Goal: Transaction & Acquisition: Purchase product/service

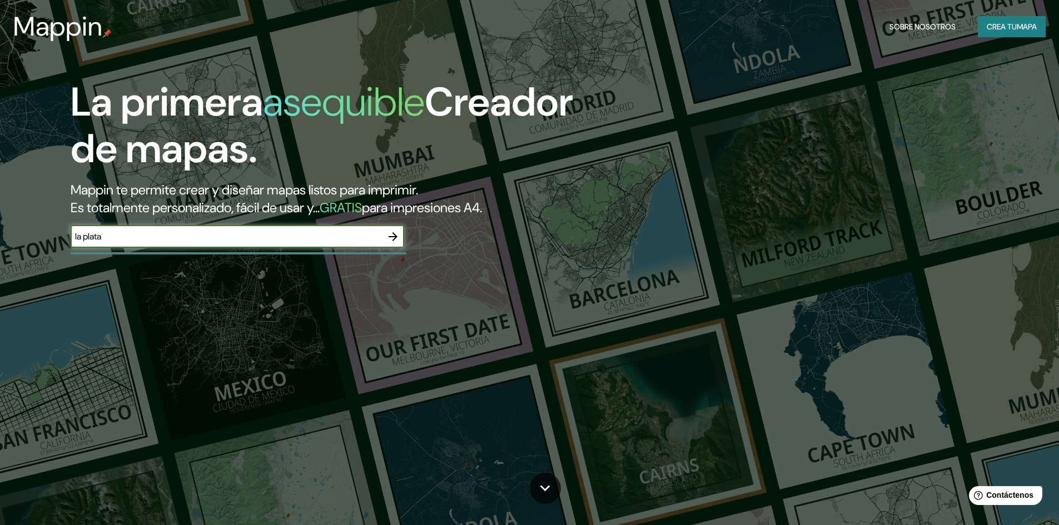
type input "la plata"
click at [390, 237] on icon "button" at bounding box center [392, 236] width 13 height 13
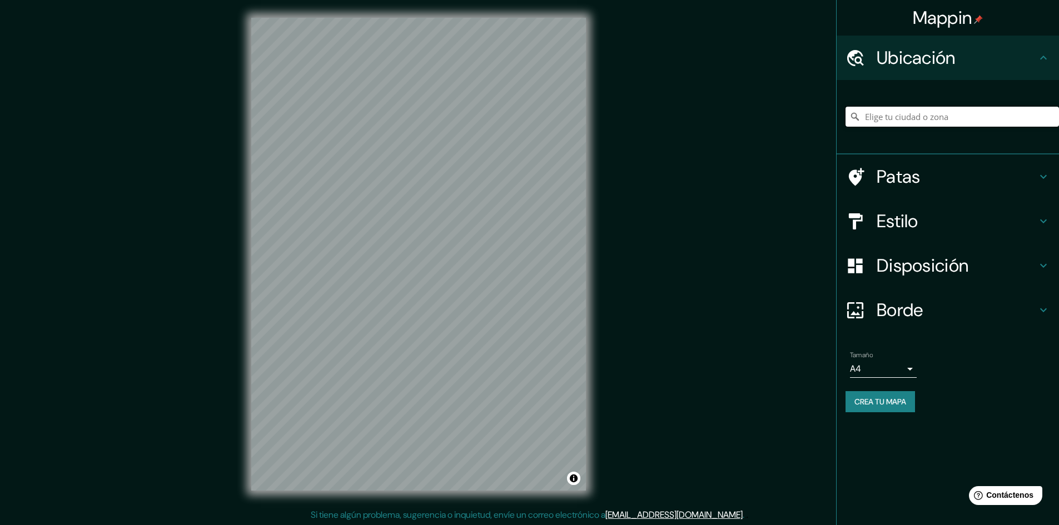
click at [1000, 111] on input "Elige tu ciudad o zona" at bounding box center [951, 117] width 213 height 20
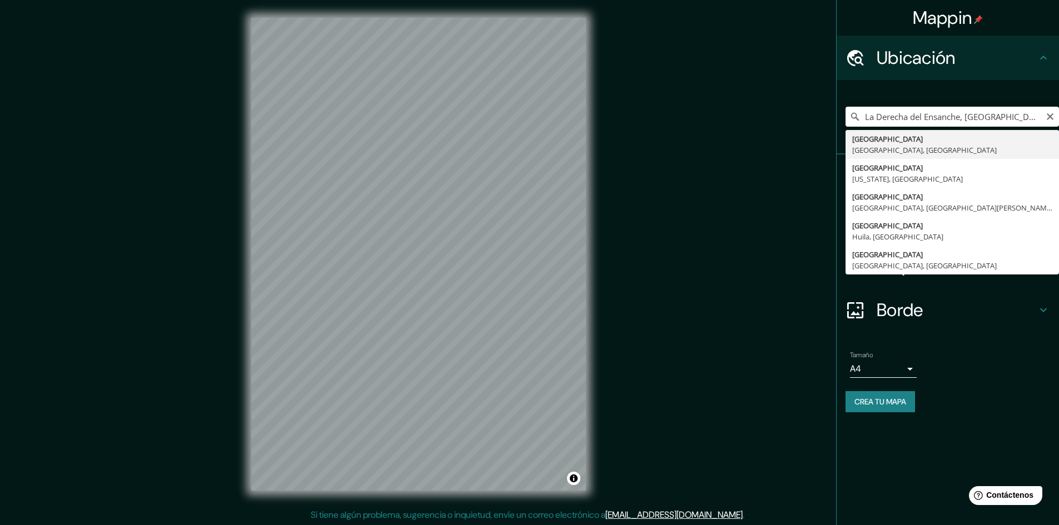
type input "[GEOGRAPHIC_DATA], [GEOGRAPHIC_DATA], [GEOGRAPHIC_DATA]"
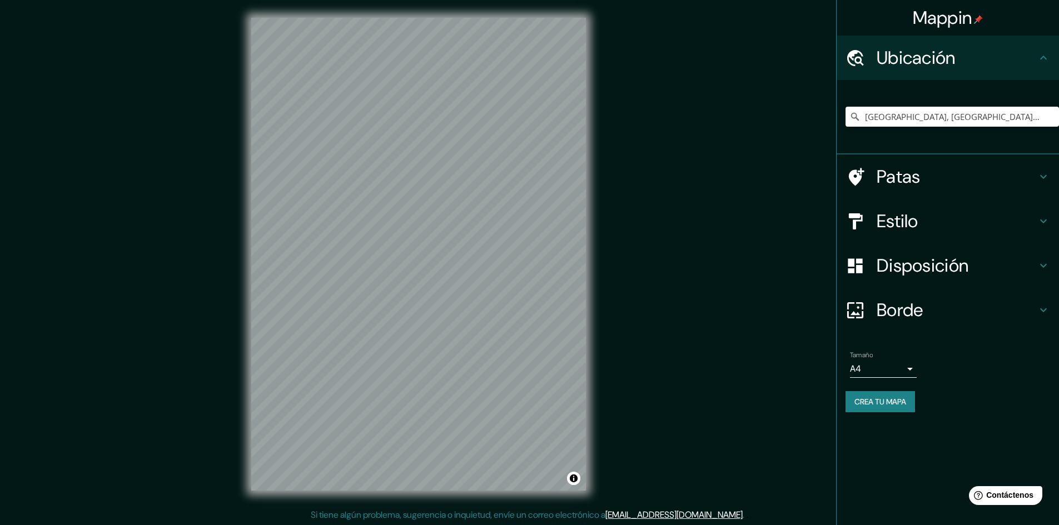
scroll to position [1, 0]
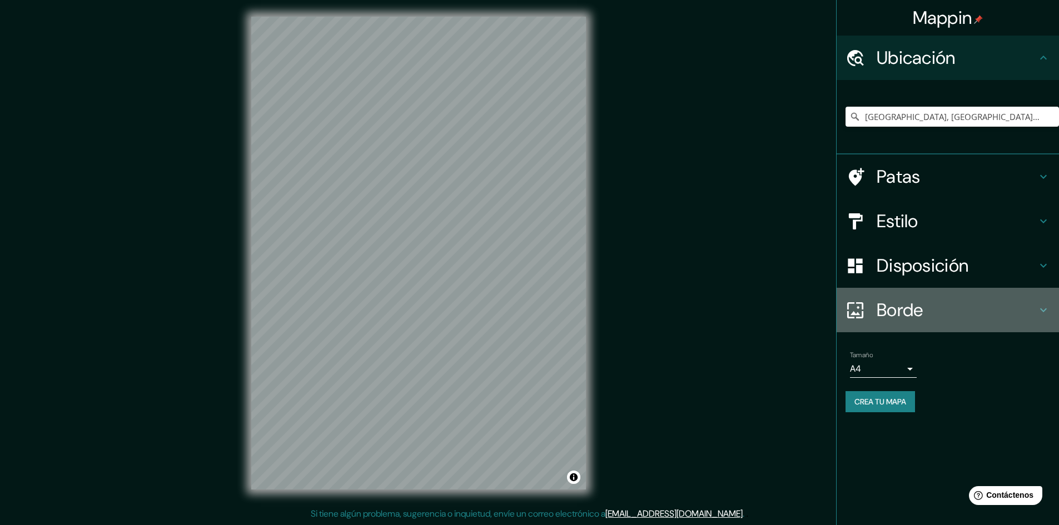
click at [934, 309] on h4 "Borde" at bounding box center [957, 310] width 160 height 22
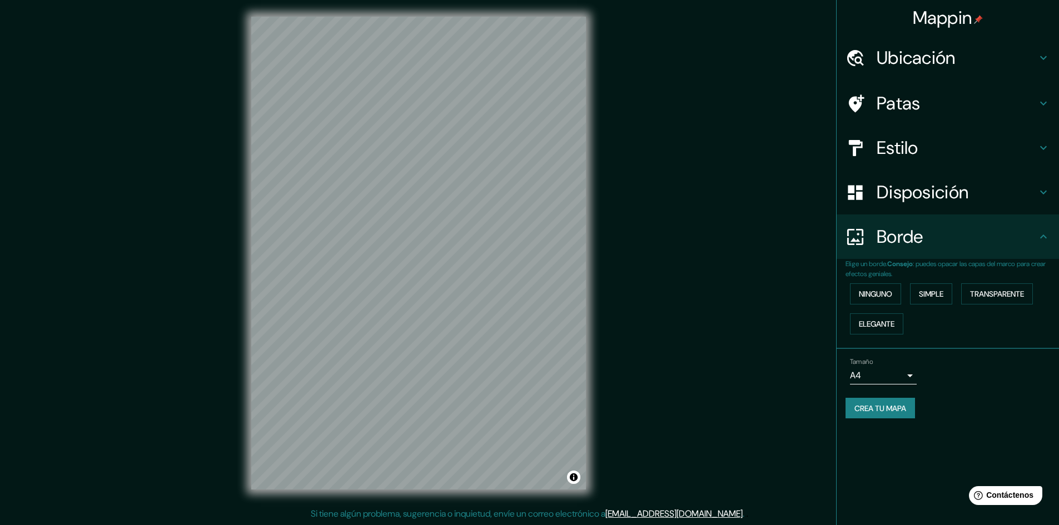
click at [910, 196] on font "Disposición" at bounding box center [923, 192] width 92 height 23
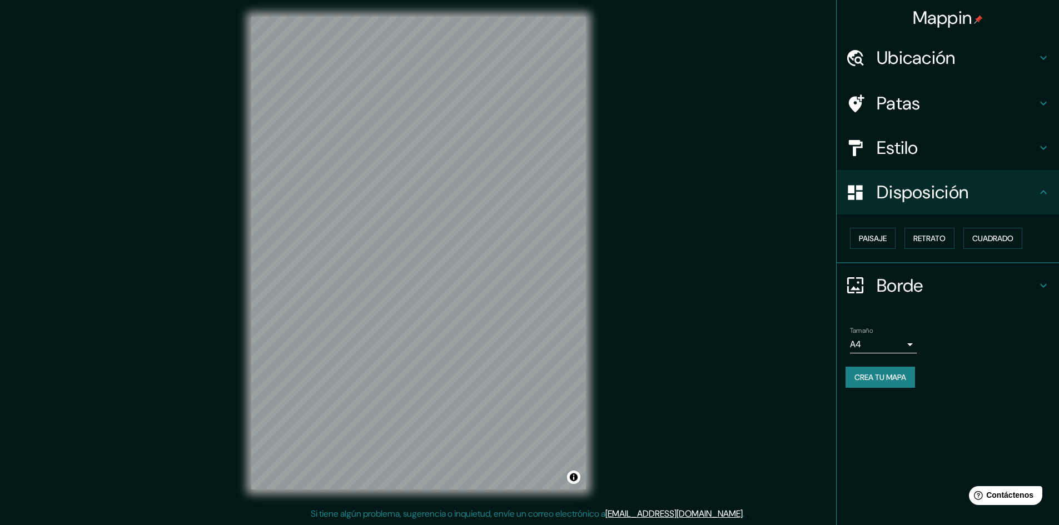
click at [908, 141] on font "Estilo" at bounding box center [898, 147] width 42 height 23
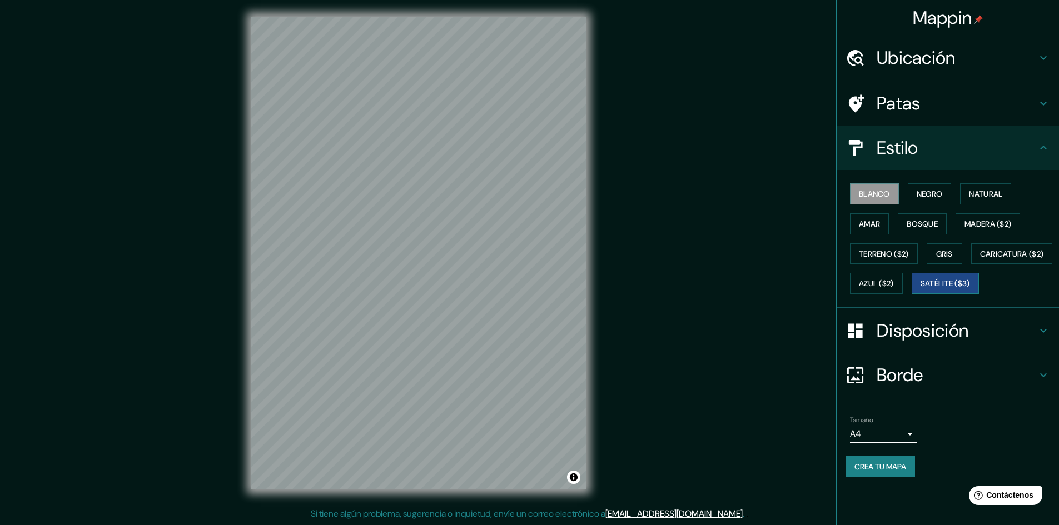
click at [921, 289] on font "Satélite ($3)" at bounding box center [945, 284] width 49 height 10
click at [894, 289] on font "Azul ($2)" at bounding box center [876, 283] width 35 height 14
click at [894, 281] on font "Azul ($2)" at bounding box center [876, 284] width 35 height 10
click at [877, 197] on font "Blanco" at bounding box center [874, 194] width 31 height 10
click at [924, 192] on font "Negro" at bounding box center [930, 194] width 26 height 10
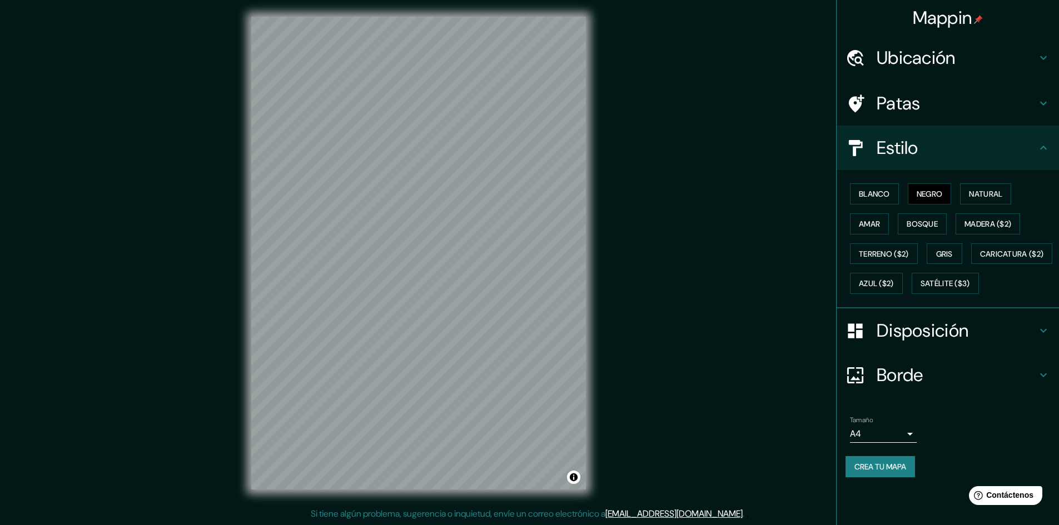
click at [960, 342] on font "Disposición" at bounding box center [923, 330] width 92 height 23
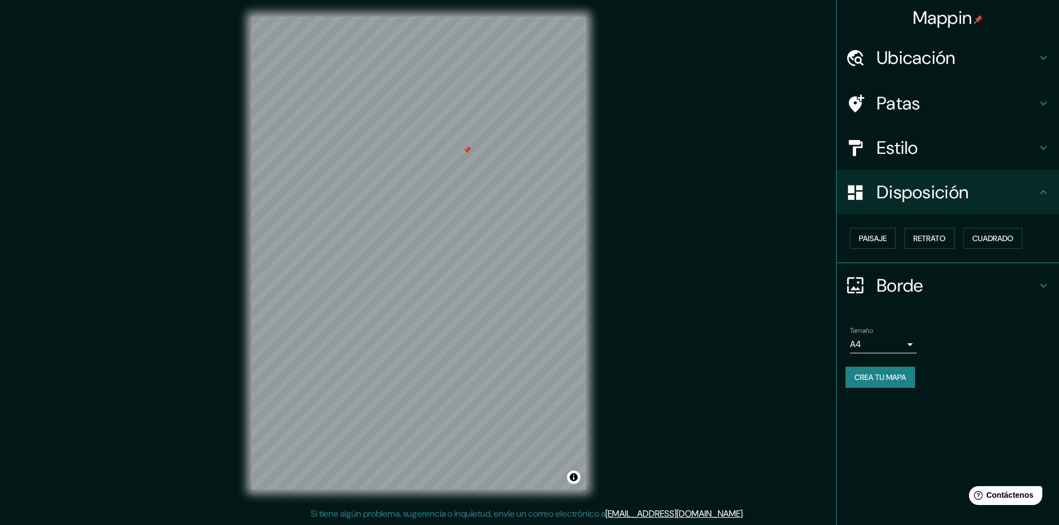
click at [469, 150] on div at bounding box center [466, 150] width 9 height 9
click at [769, 442] on div "Mappin Ubicación [GEOGRAPHIC_DATA], [GEOGRAPHIC_DATA], [GEOGRAPHIC_DATA] Patas …" at bounding box center [529, 262] width 1059 height 526
click at [918, 146] on font "Estilo" at bounding box center [898, 147] width 42 height 23
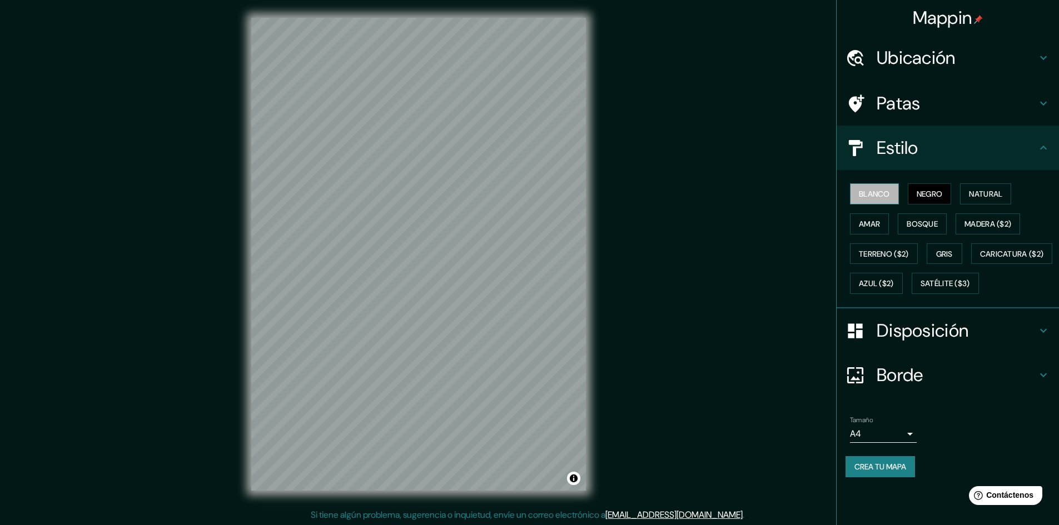
click at [879, 187] on font "Blanco" at bounding box center [874, 194] width 31 height 14
click at [918, 195] on font "Negro" at bounding box center [930, 194] width 26 height 10
click at [977, 191] on font "Natural" at bounding box center [985, 194] width 33 height 10
click at [879, 228] on font "Amar" at bounding box center [869, 224] width 21 height 10
click at [911, 226] on font "Bosque" at bounding box center [922, 224] width 31 height 10
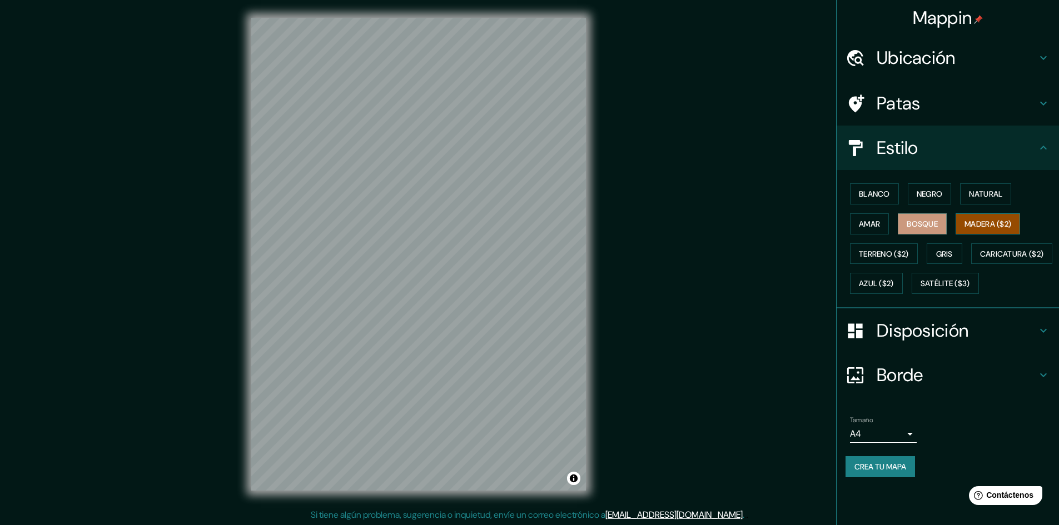
click at [974, 226] on font "Madera ($2)" at bounding box center [987, 224] width 47 height 10
click at [897, 252] on font "Terreno ($2)" at bounding box center [884, 254] width 50 height 10
click at [953, 253] on font "Gris" at bounding box center [944, 254] width 17 height 10
click at [901, 255] on font "Terreno ($2)" at bounding box center [884, 254] width 50 height 10
click at [941, 257] on font "Gris" at bounding box center [944, 254] width 17 height 10
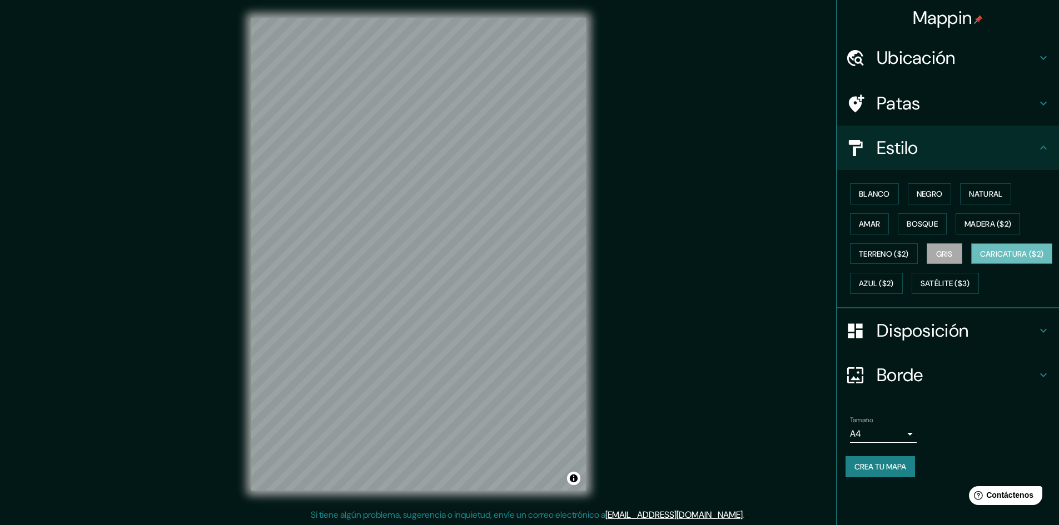
click at [980, 259] on font "Caricatura ($2)" at bounding box center [1012, 254] width 64 height 10
click at [894, 280] on font "Azul ($2)" at bounding box center [876, 284] width 35 height 10
click at [927, 219] on font "Bosque" at bounding box center [922, 224] width 31 height 10
click at [930, 192] on font "Negro" at bounding box center [930, 194] width 26 height 10
click at [980, 259] on font "Caricatura ($2)" at bounding box center [1012, 254] width 64 height 10
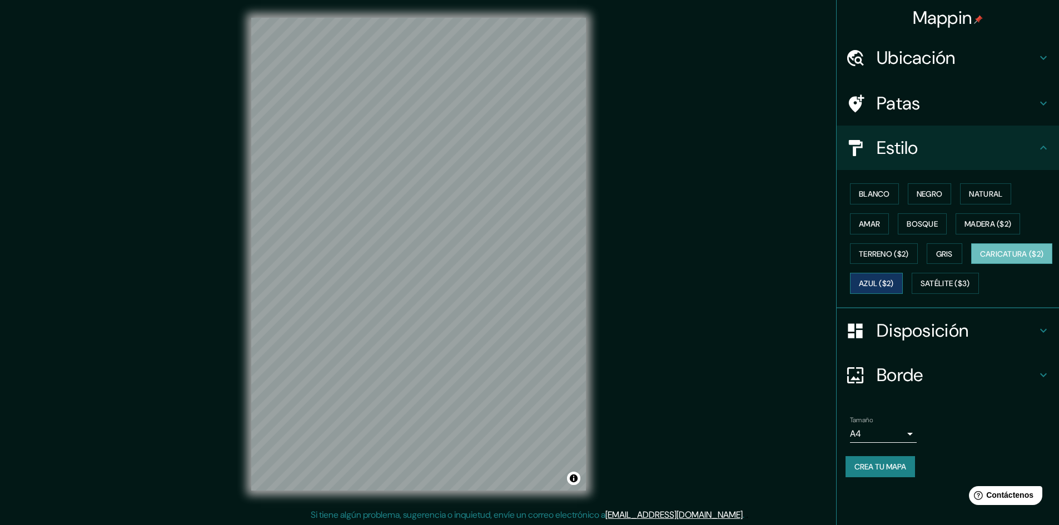
click at [903, 277] on button "Azul ($2)" at bounding box center [876, 283] width 53 height 21
click at [921, 289] on font "Satélite ($3)" at bounding box center [945, 284] width 49 height 10
